Goal: Information Seeking & Learning: Learn about a topic

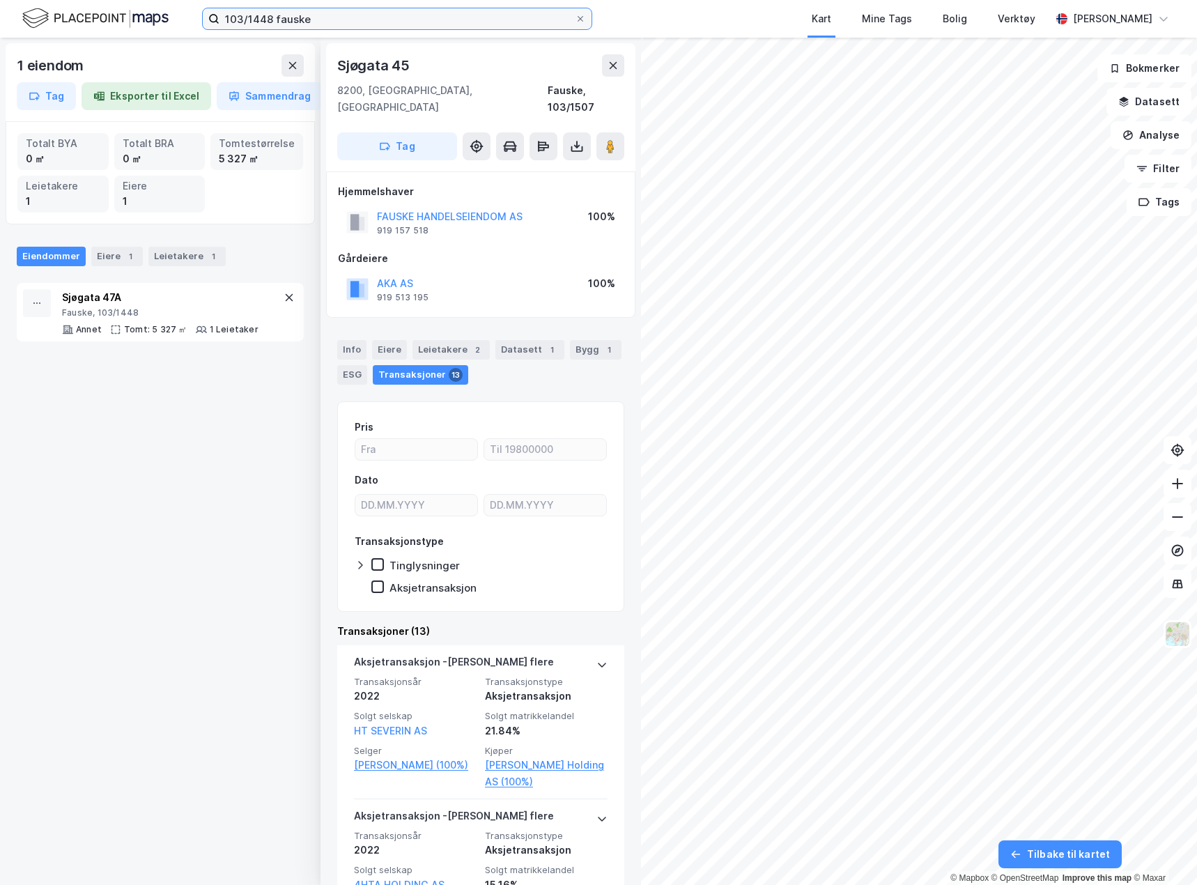
click at [275, 21] on input "103/1448 fauske" at bounding box center [396, 18] width 355 height 21
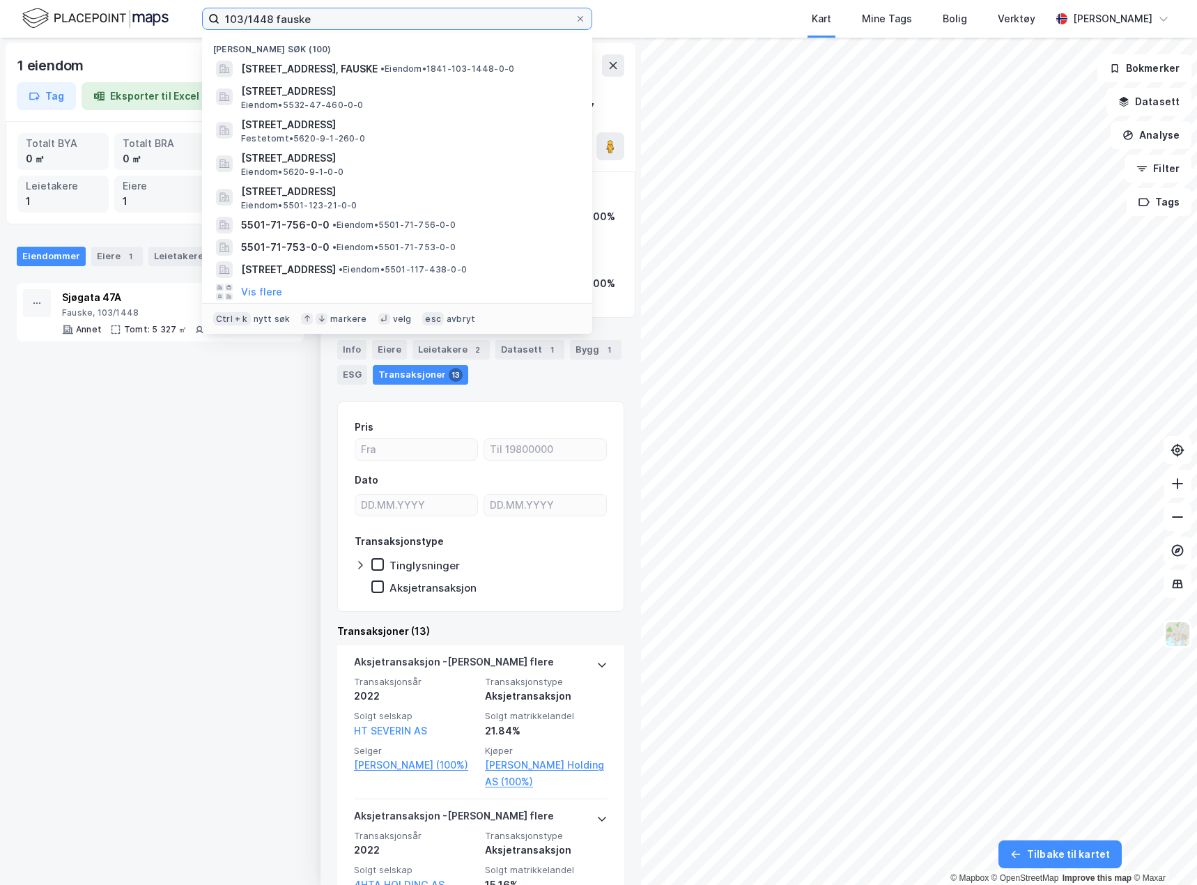
click at [275, 21] on input "103/1448 fauske" at bounding box center [396, 18] width 355 height 21
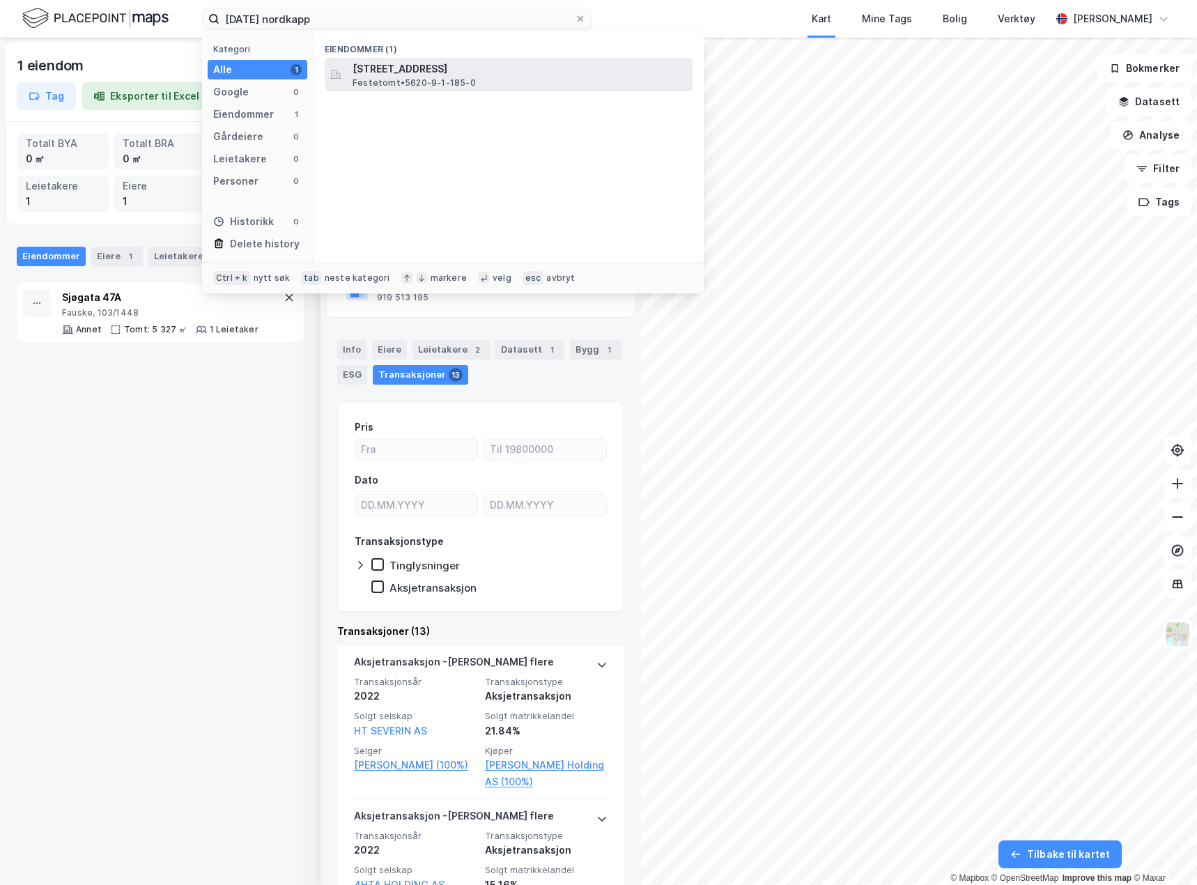
click at [486, 70] on span "[STREET_ADDRESS]" at bounding box center [520, 69] width 334 height 17
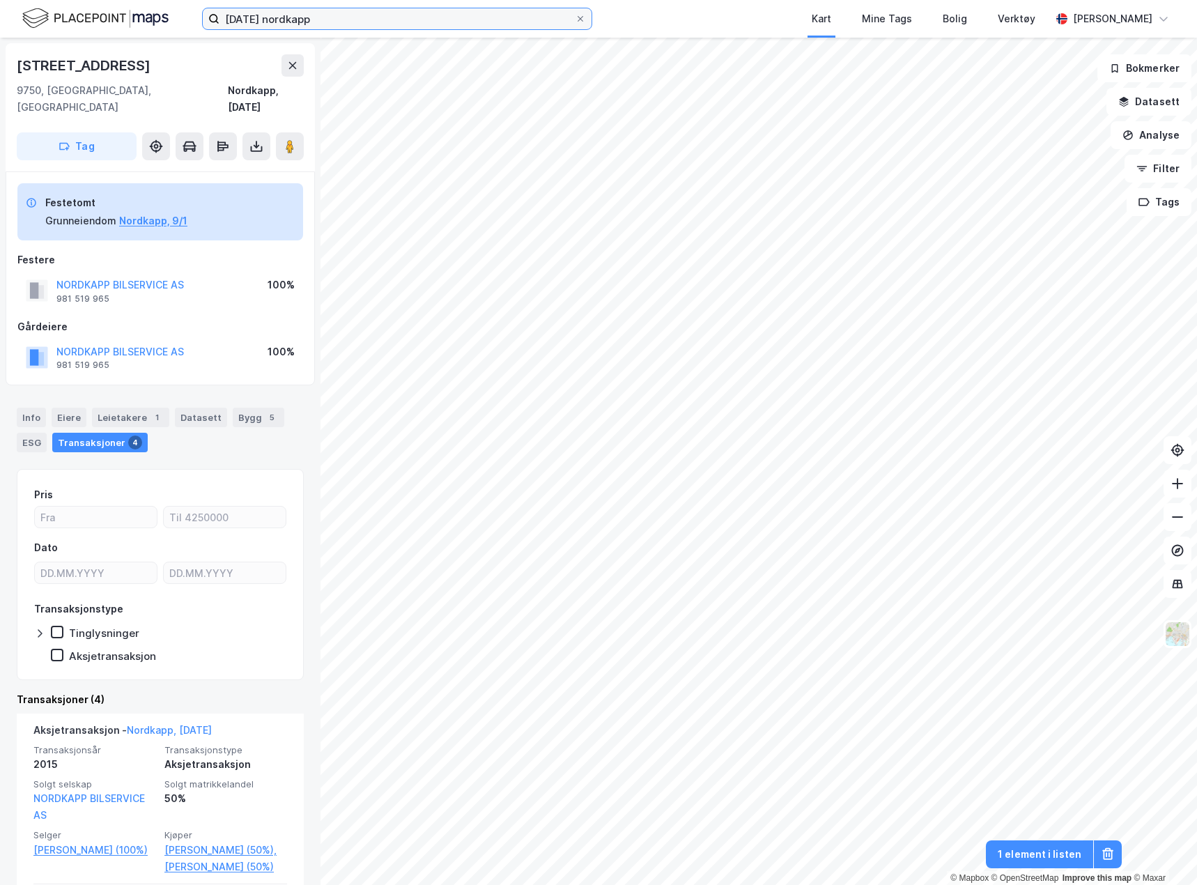
click at [327, 23] on input "[DATE] nordkapp" at bounding box center [396, 18] width 355 height 21
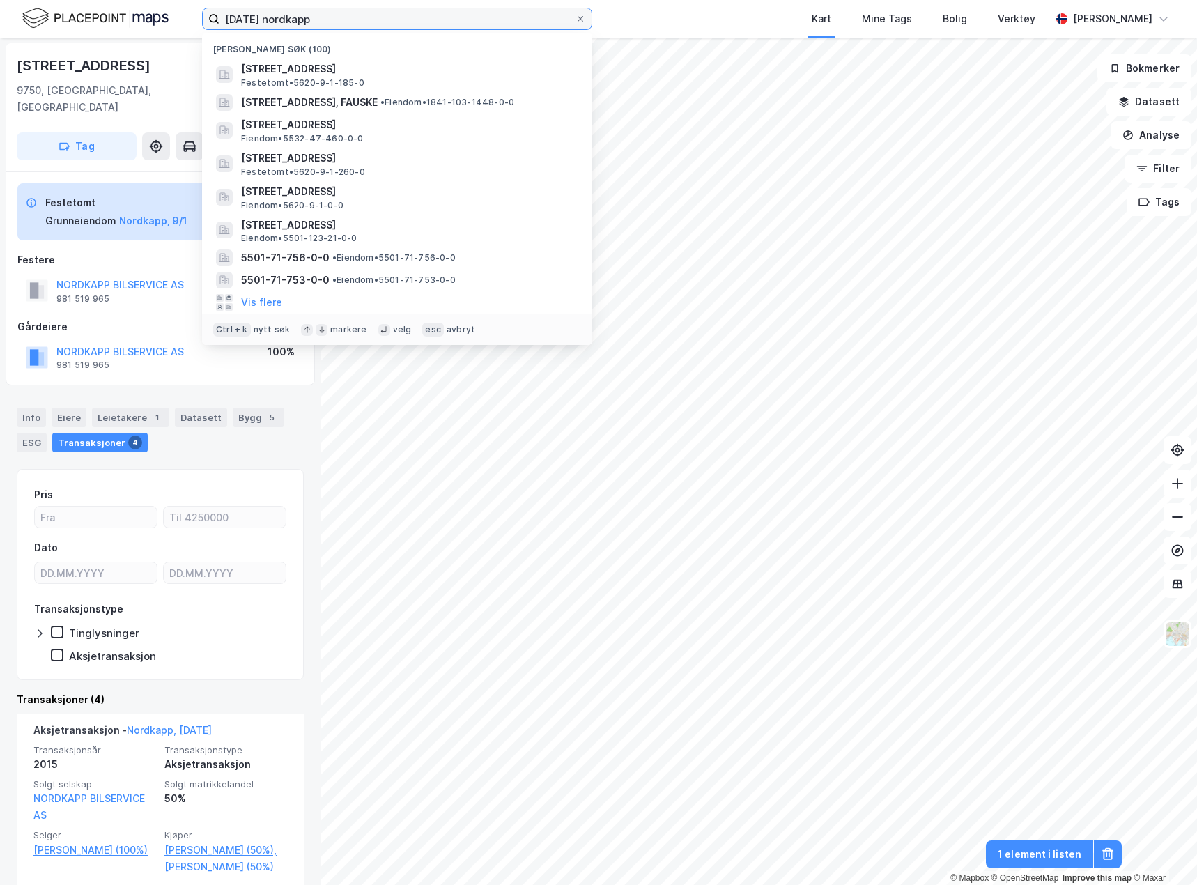
click at [327, 23] on input "[DATE] nordkapp" at bounding box center [396, 18] width 355 height 21
paste input "19/700 [GEOGRAPHIC_DATA]"
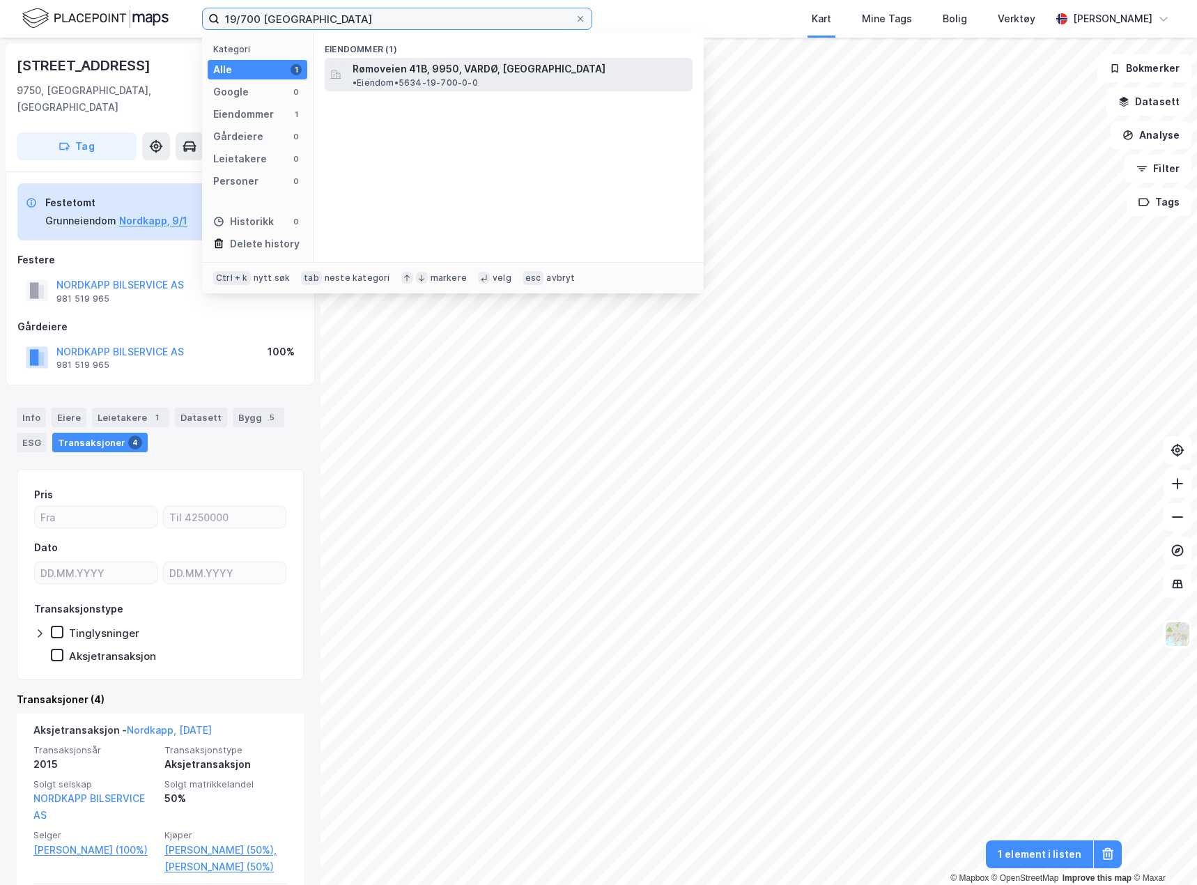
type input "19/700 [GEOGRAPHIC_DATA]"
click at [410, 69] on span "Rømoveien 41B, 9950, VARDØ, [GEOGRAPHIC_DATA]" at bounding box center [479, 69] width 253 height 17
